Goal: Find specific page/section: Find specific page/section

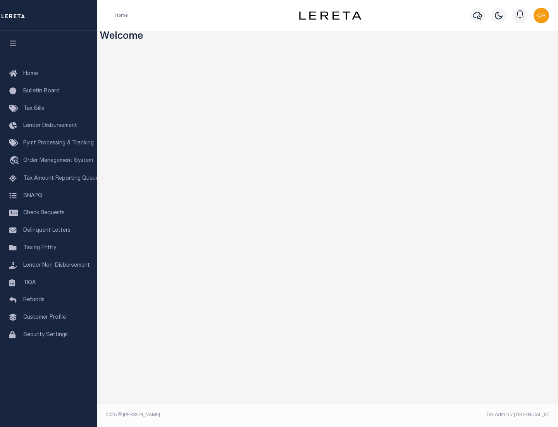
click at [48, 282] on link "TIQA" at bounding box center [48, 282] width 97 height 17
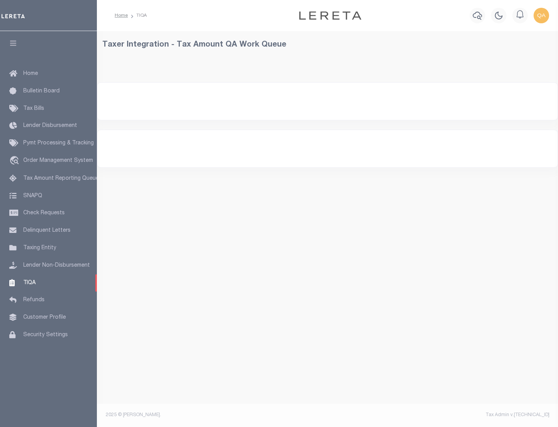
select select "200"
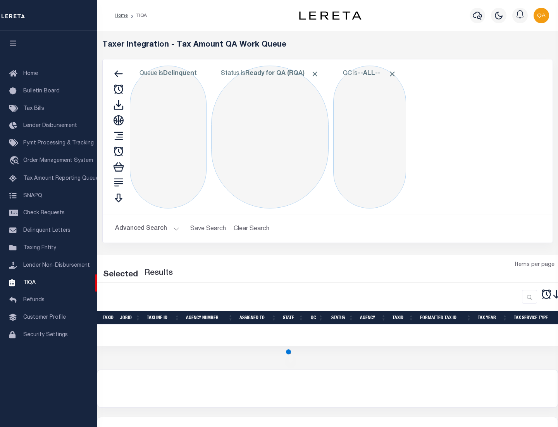
select select "200"
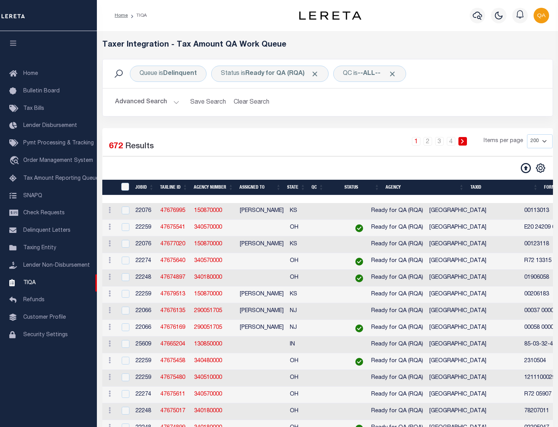
click at [318, 74] on span "Click to Remove" at bounding box center [315, 74] width 8 height 8
